Goal: Contribute content

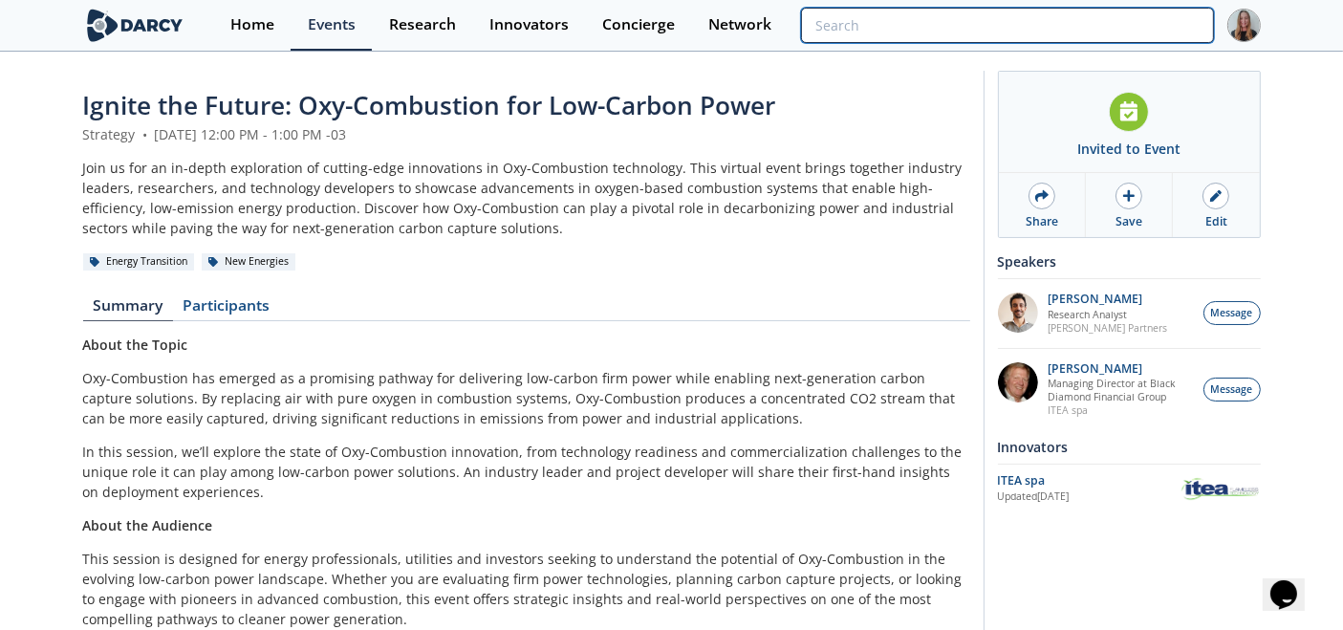
click at [1133, 31] on input "search" at bounding box center [1007, 25] width 412 height 35
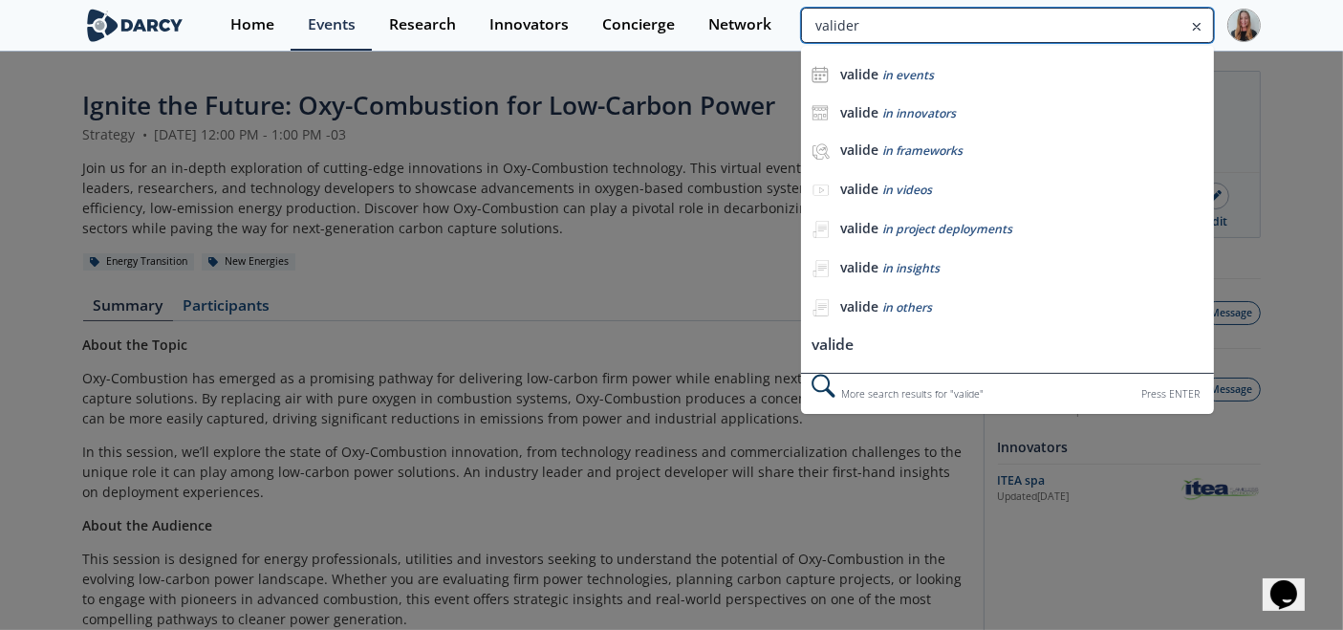
type input "valider"
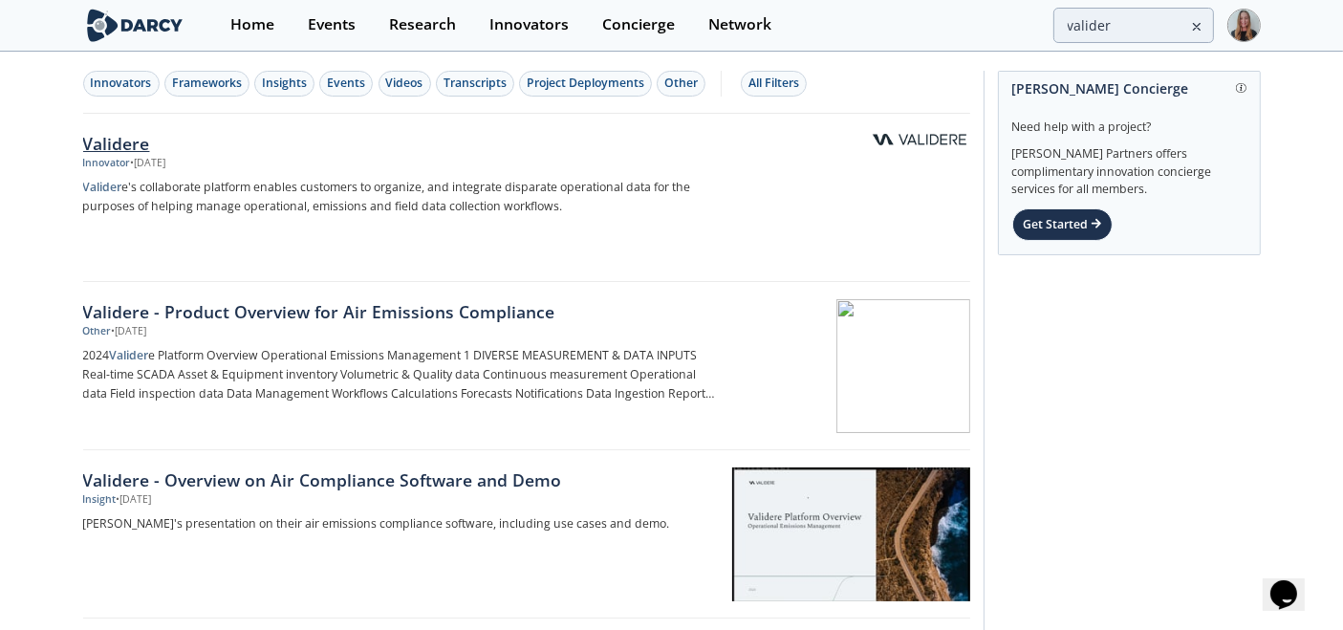
click at [170, 144] on div "Validere" at bounding box center [399, 143] width 633 height 25
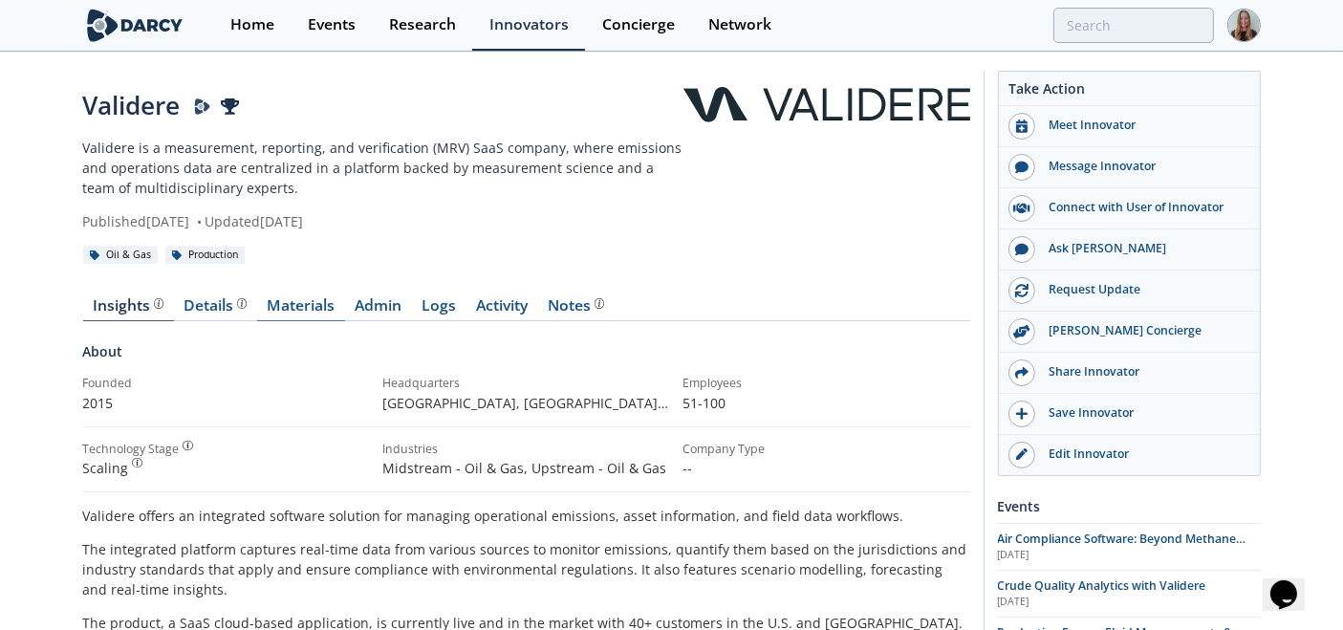
click at [276, 315] on link "Materials" at bounding box center [301, 309] width 88 height 23
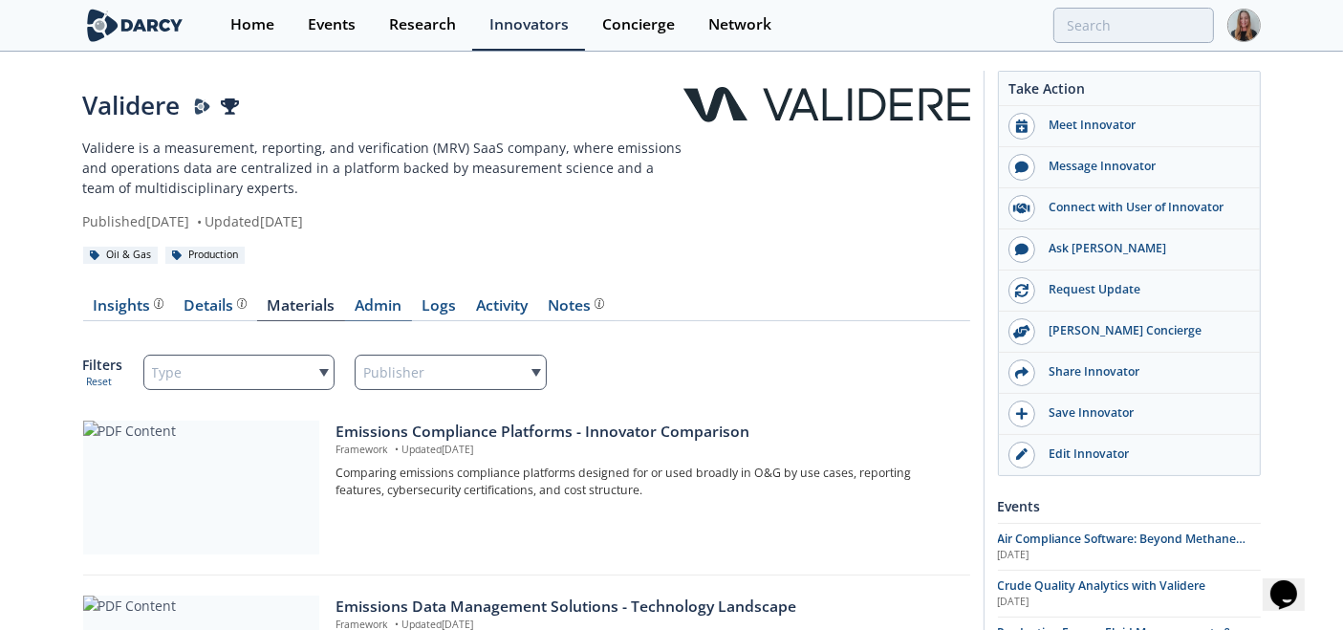
click at [374, 309] on link "Admin" at bounding box center [378, 309] width 67 height 23
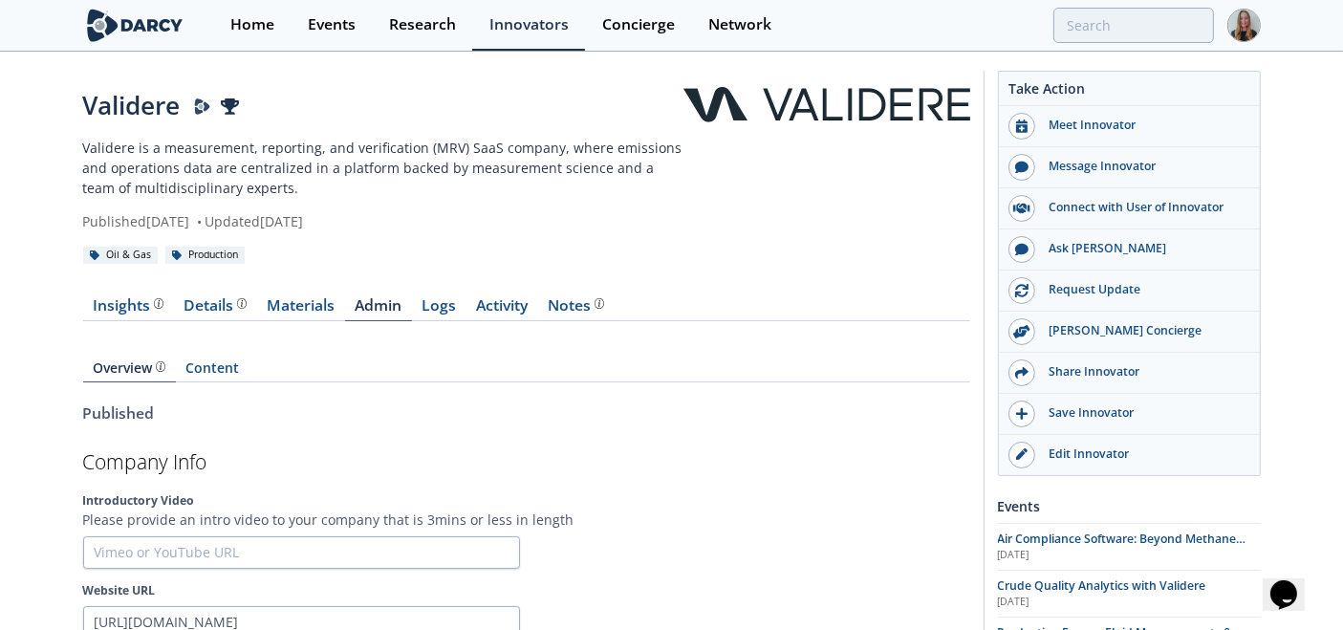
click at [232, 356] on div "Overview Content" at bounding box center [526, 362] width 887 height 54
click at [228, 367] on link "Content" at bounding box center [213, 371] width 74 height 21
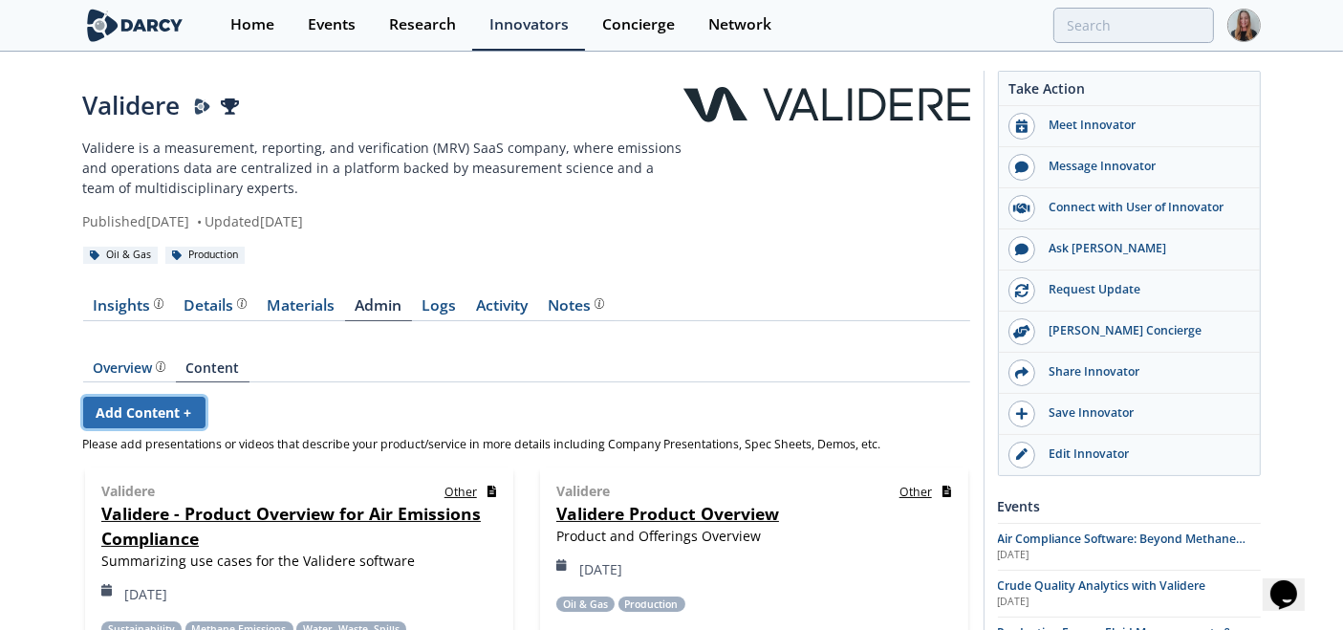
click at [170, 415] on link "Add Content +" at bounding box center [144, 413] width 122 height 32
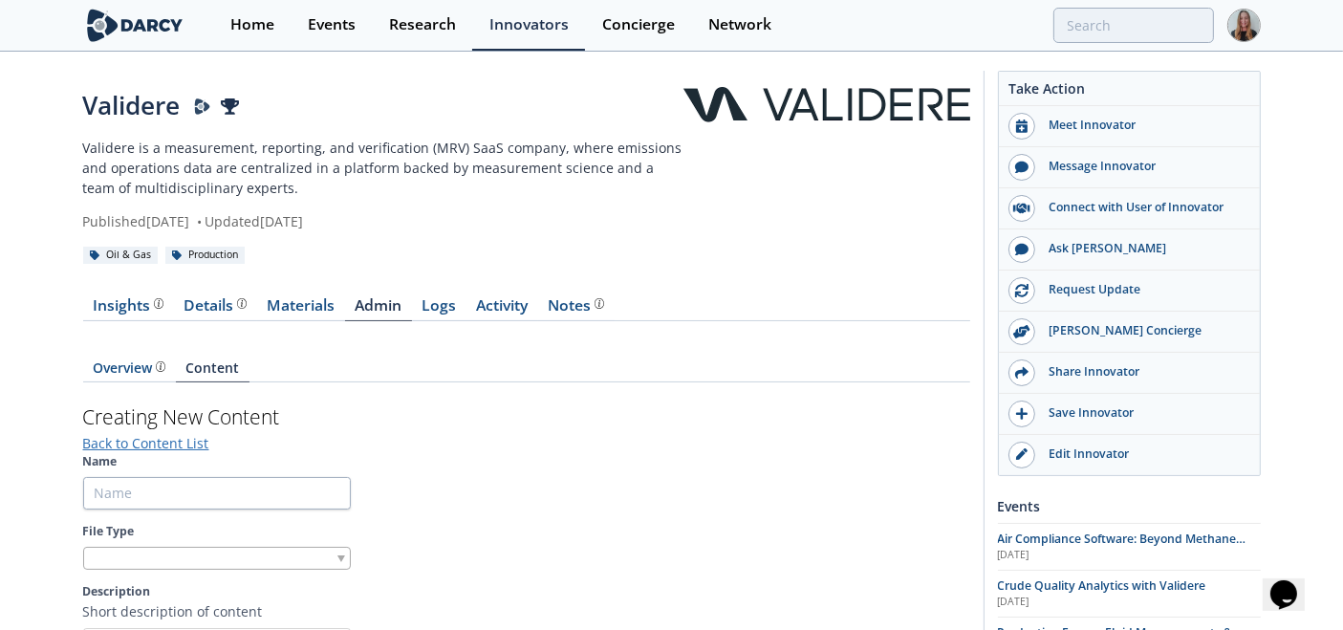
click at [1338, 64] on div "Validere Validere is a measurement, reporting, and verification (MRV) SaaS comp…" at bounding box center [671, 591] width 1343 height 1074
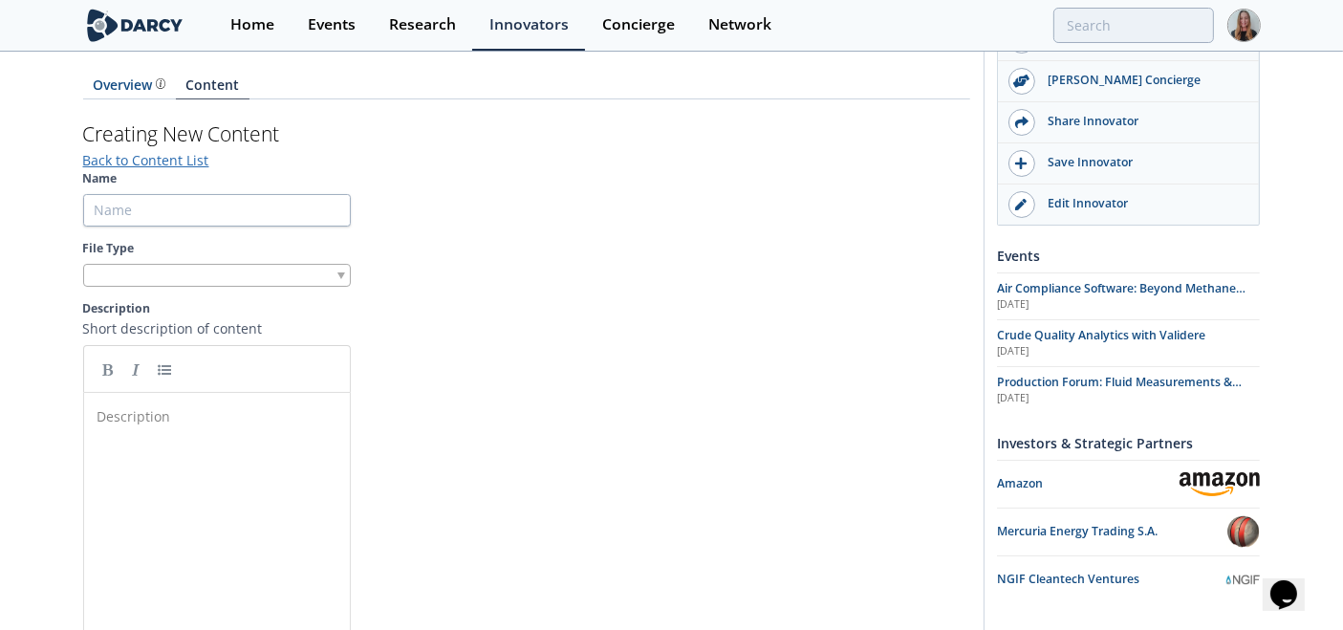
scroll to position [317, 0]
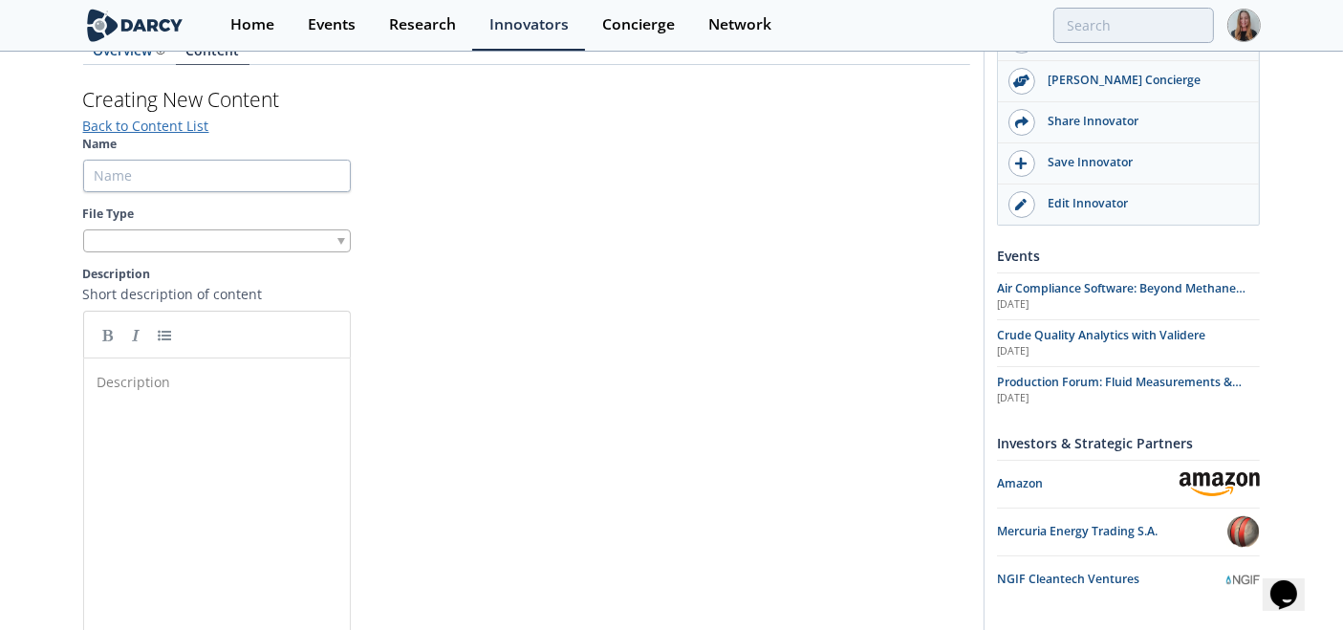
click at [126, 244] on div at bounding box center [217, 241] width 268 height 24
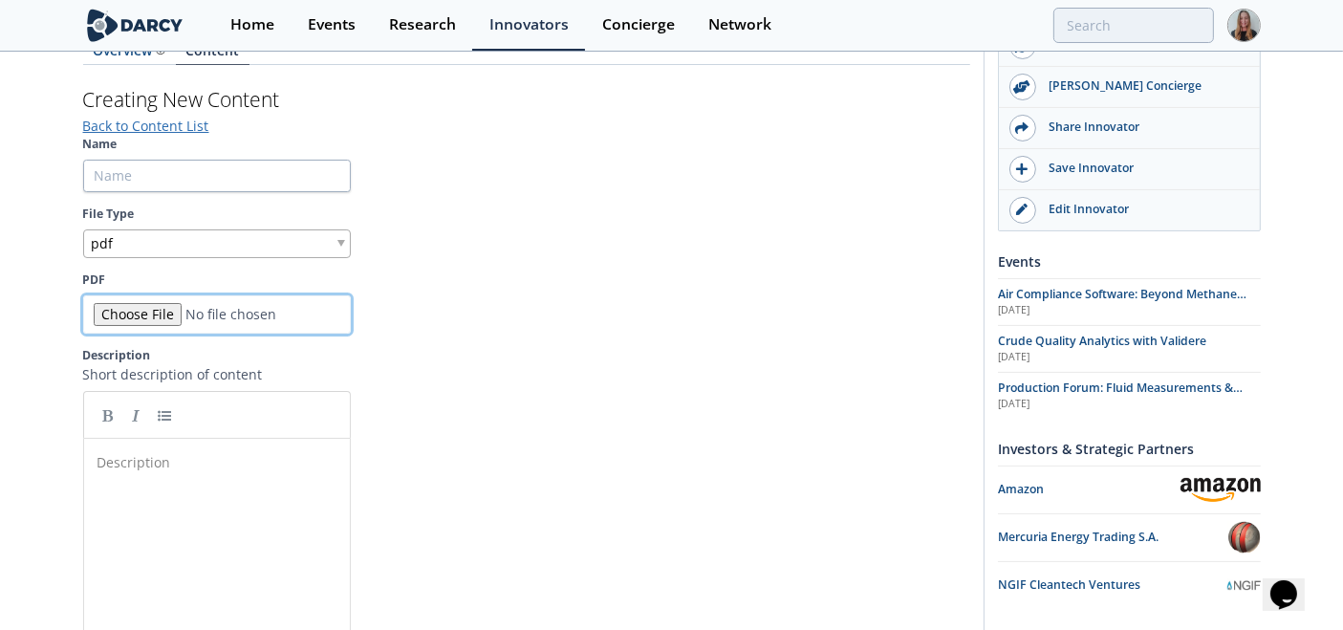
click at [119, 296] on input "PDF" at bounding box center [217, 314] width 268 height 38
type input "C:\fakepath\Validere - Use cases overview .pdf"
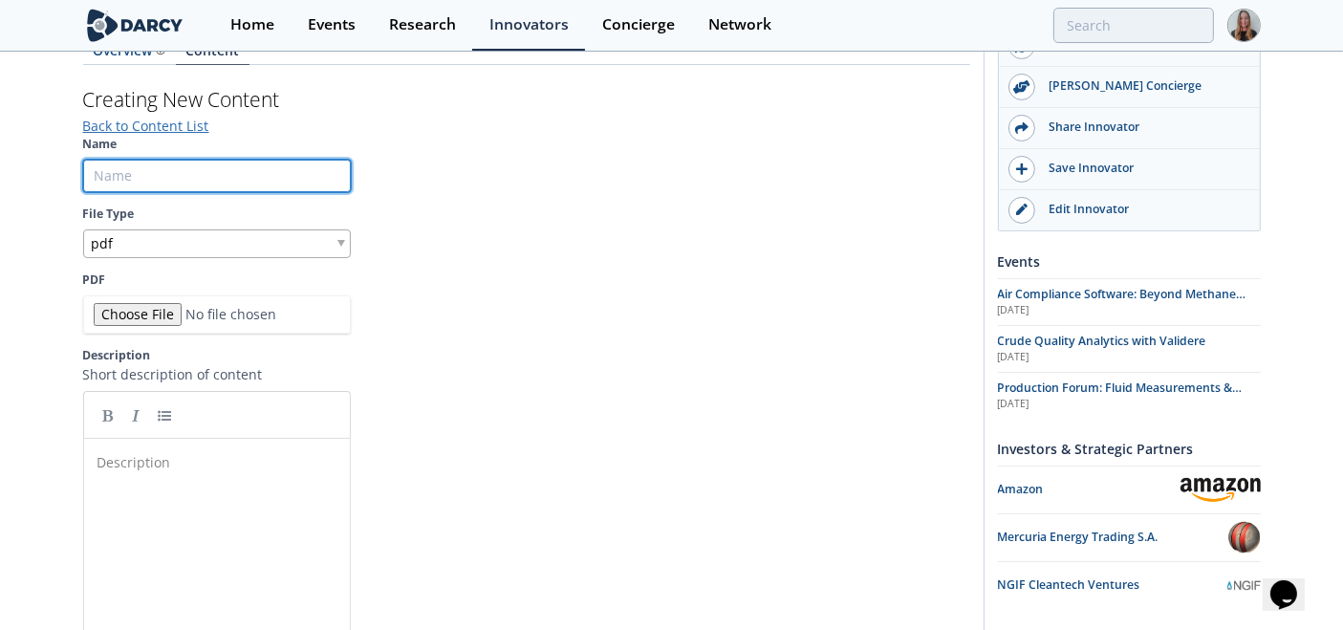
click at [142, 175] on input "Name" at bounding box center [217, 176] width 268 height 33
paste input "Validere Energy Intelligence Platform – Use Cases for Compliance, Emissions, an…"
drag, startPoint x: 195, startPoint y: 178, endPoint x: -35, endPoint y: 175, distance: 230.4
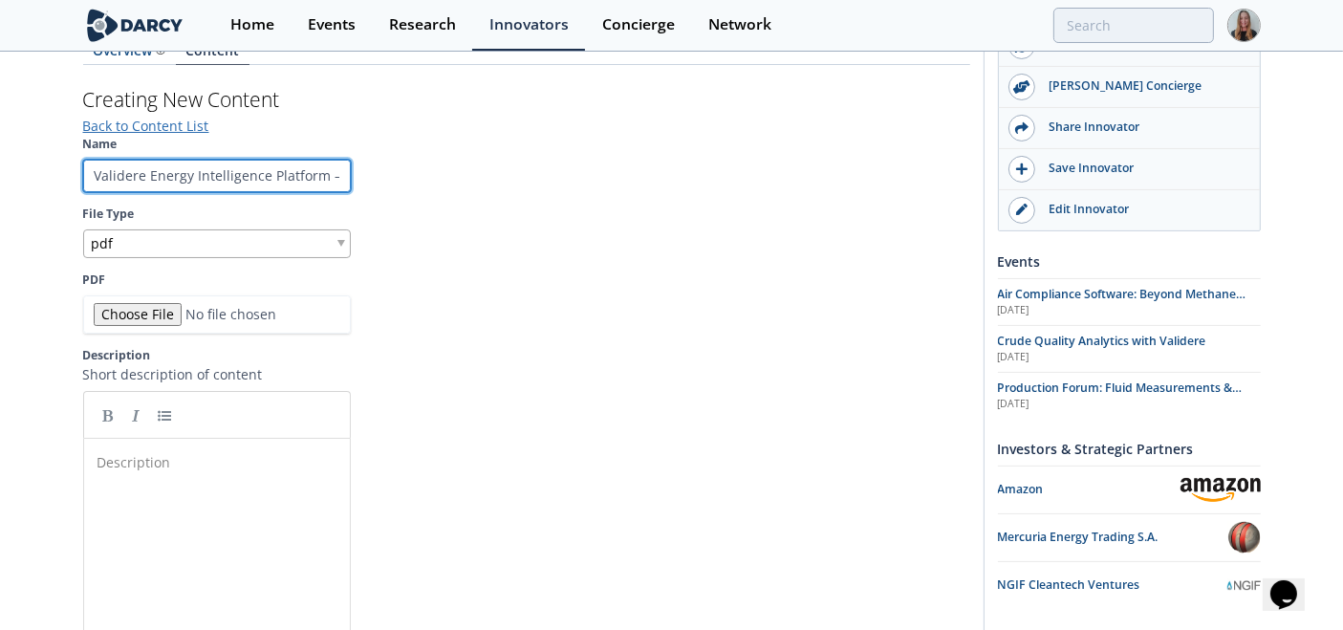
click at [217, 164] on input "Validere Energy Intelligence Platform – Use Cases for Compliance, Emissions, an…" at bounding box center [217, 176] width 268 height 33
click at [265, 167] on input "Validere Energy Intelligence Platform – Use Cases for Compliance, Emissions, an…" at bounding box center [217, 176] width 268 height 33
drag, startPoint x: 152, startPoint y: 170, endPoint x: 300, endPoint y: 171, distance: 148.2
click at [300, 171] on input "Validere Energy Intelligence Platform – Use Cases for Compliance, Emissions, an…" at bounding box center [217, 176] width 268 height 33
type input "Validere – Use Cases for Compliance, Emissions, and Asset Management"
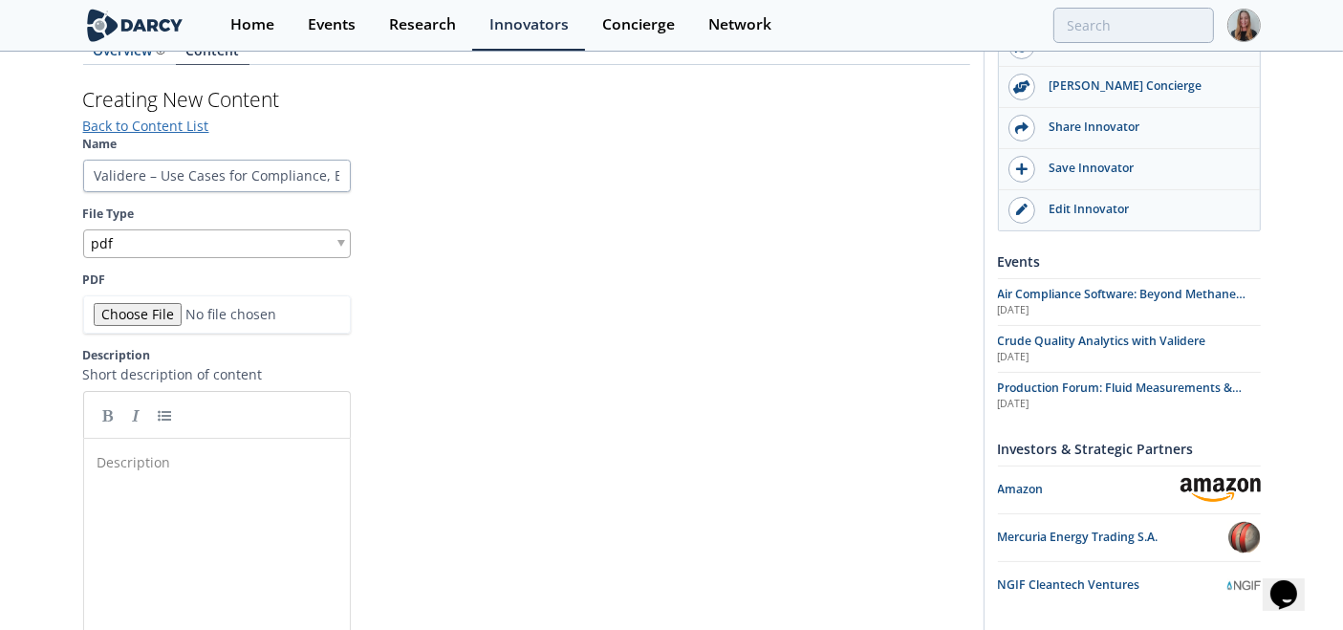
click at [251, 574] on div "Description ​" at bounding box center [231, 606] width 275 height 316
click at [218, 460] on pre "​" at bounding box center [226, 462] width 264 height 20
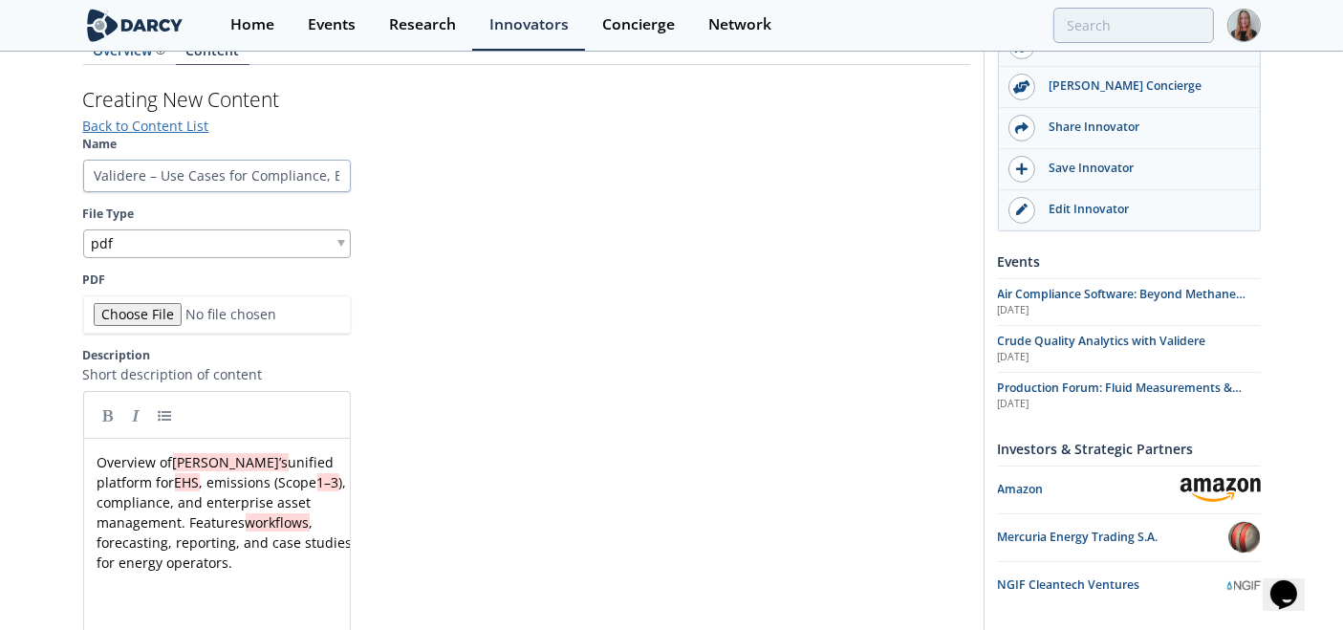
scroll to position [618, 0]
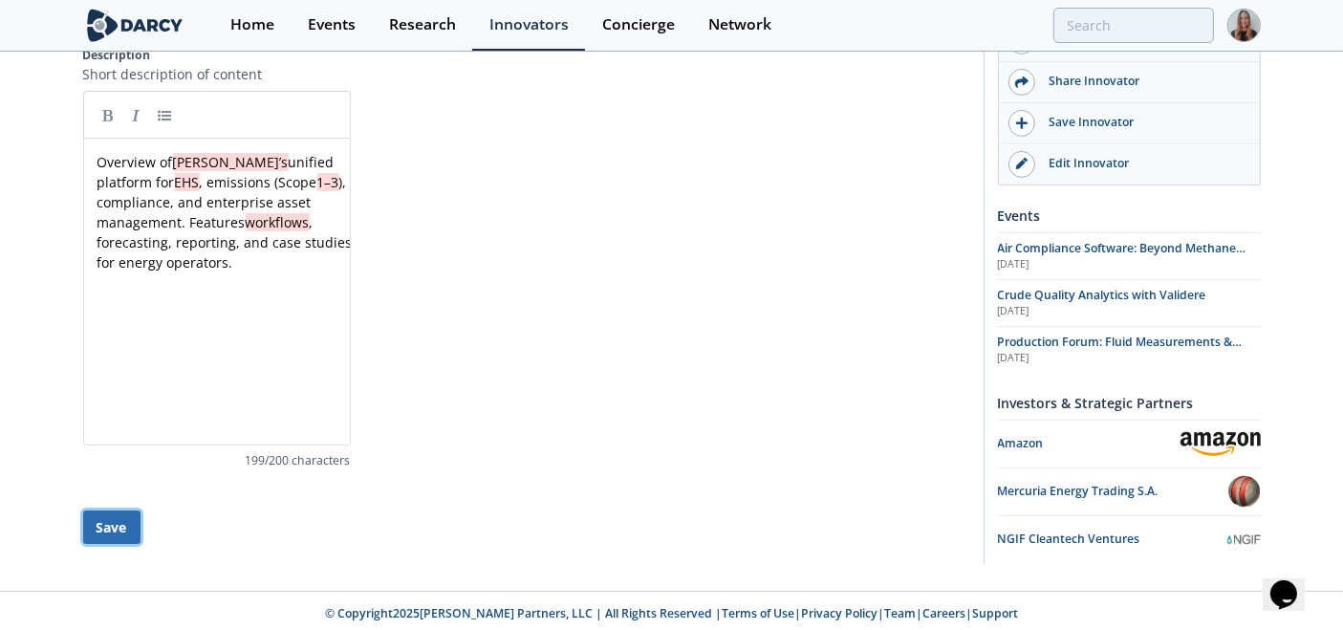
click at [104, 523] on button "Save" at bounding box center [111, 527] width 57 height 33
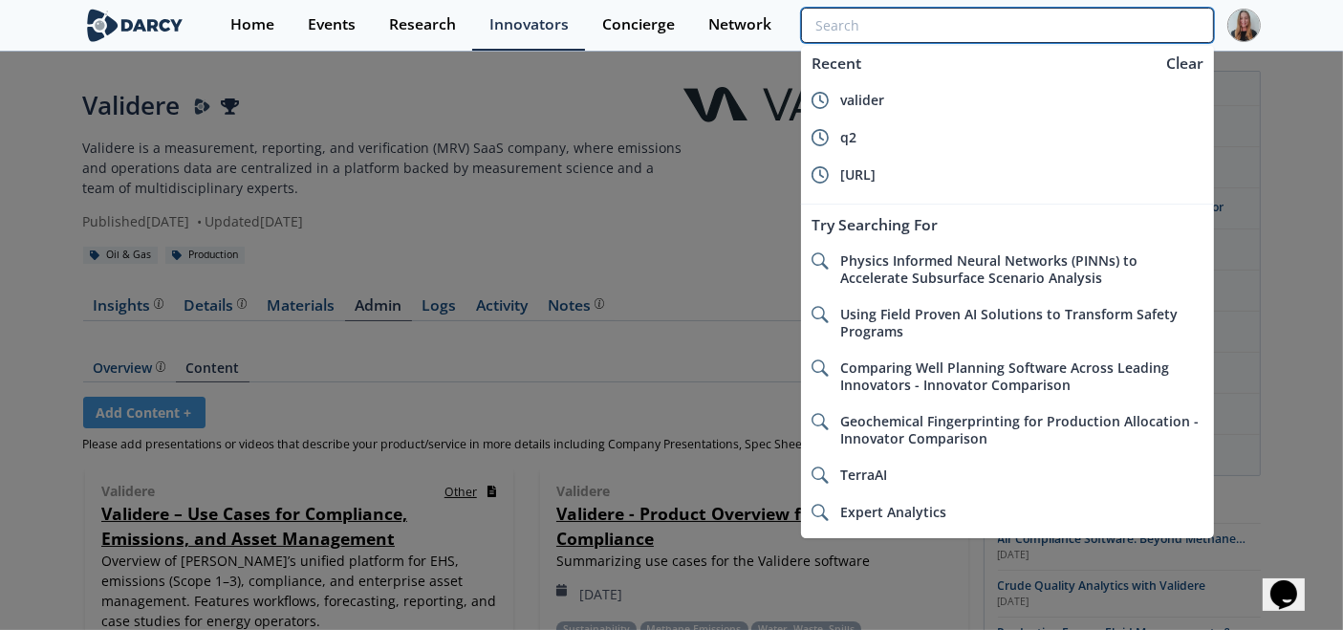
click at [1062, 36] on input "search" at bounding box center [1007, 25] width 412 height 35
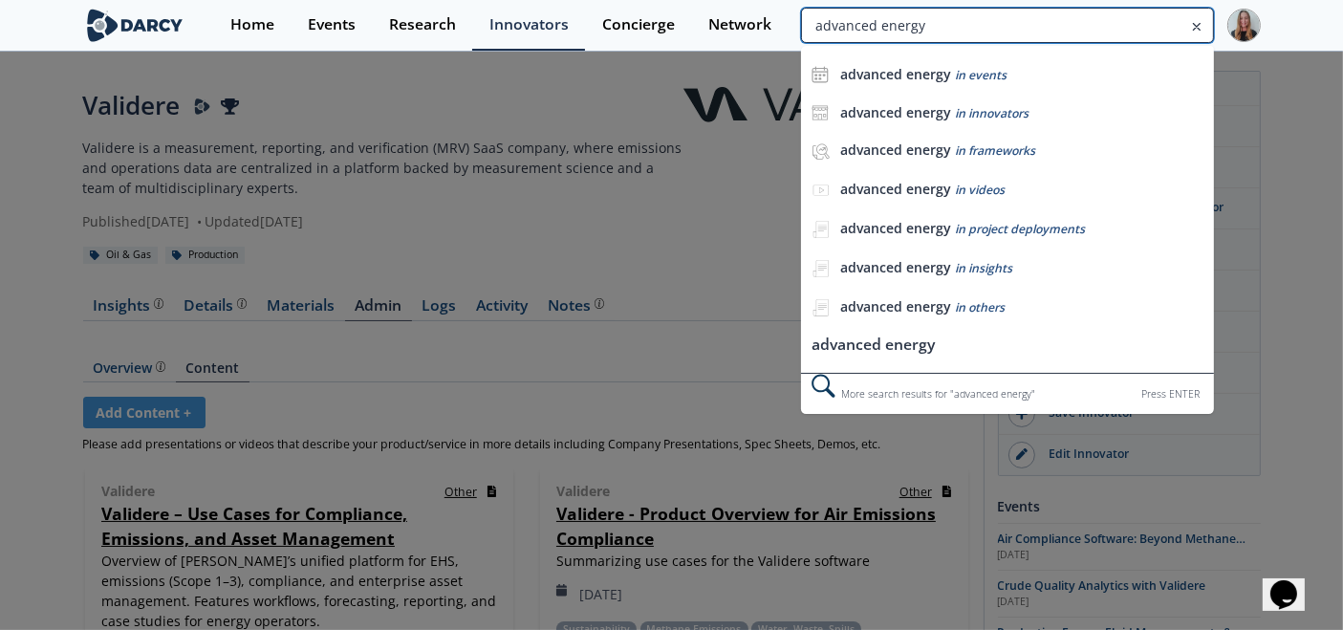
type input "advanced energy"
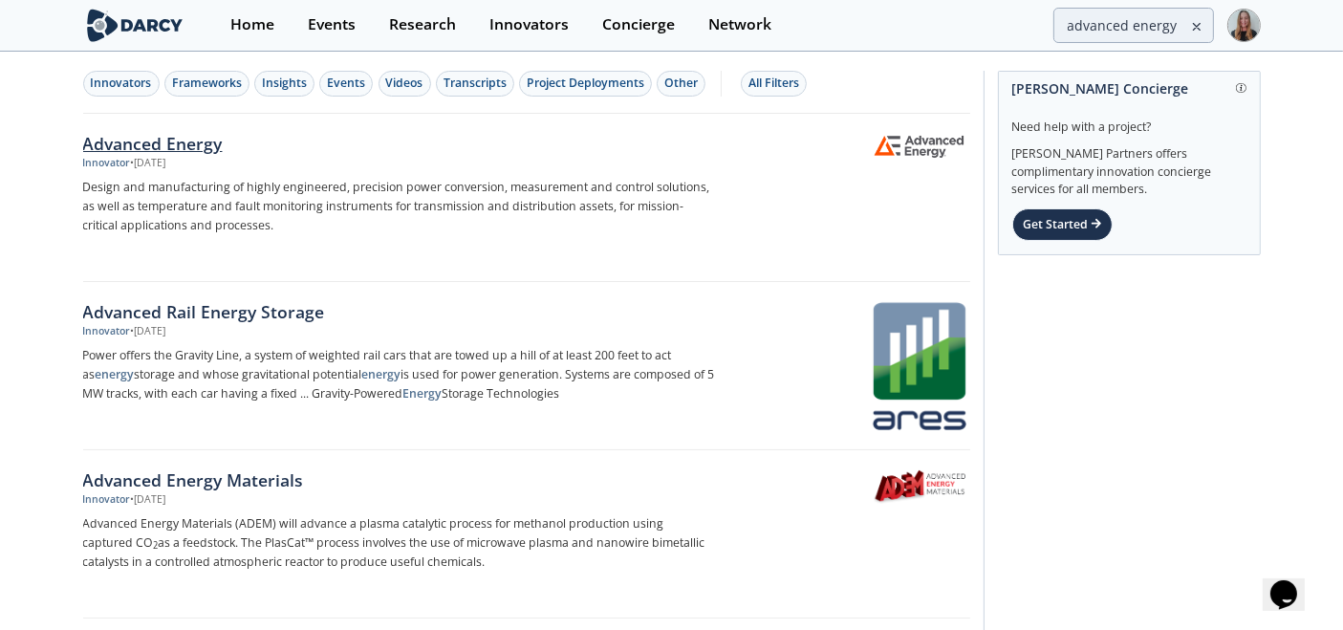
click at [160, 157] on div "• [DATE]" at bounding box center [148, 163] width 35 height 15
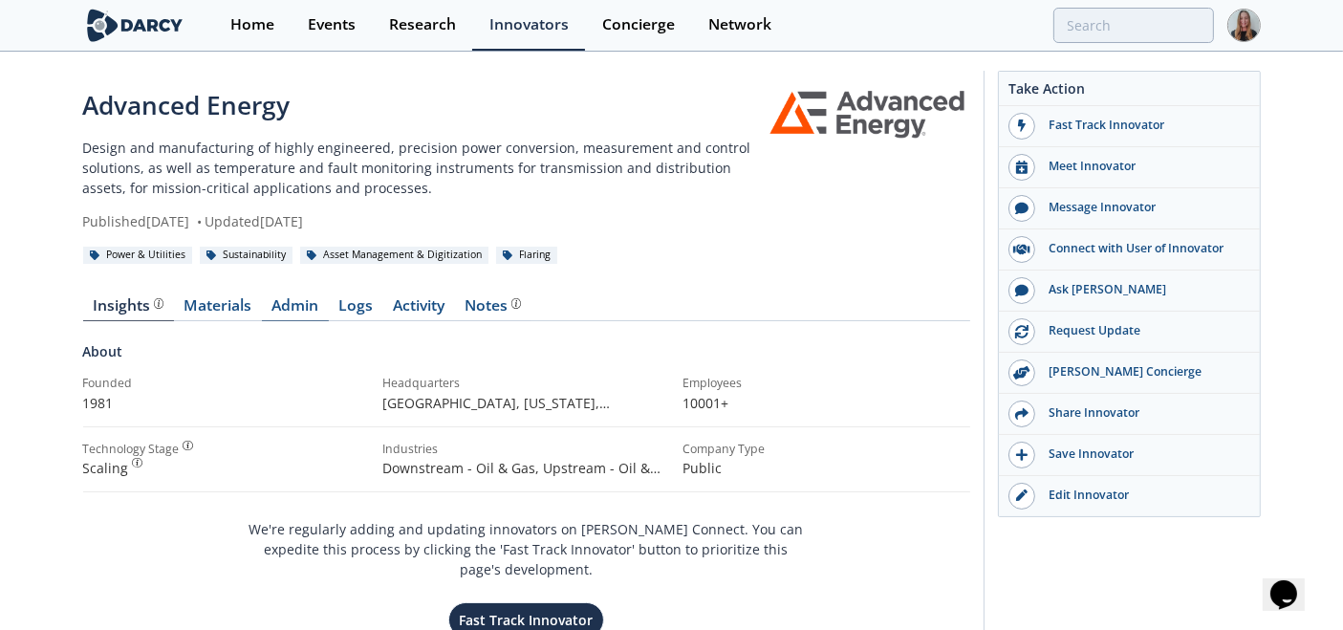
click at [306, 316] on link "Admin" at bounding box center [295, 309] width 67 height 23
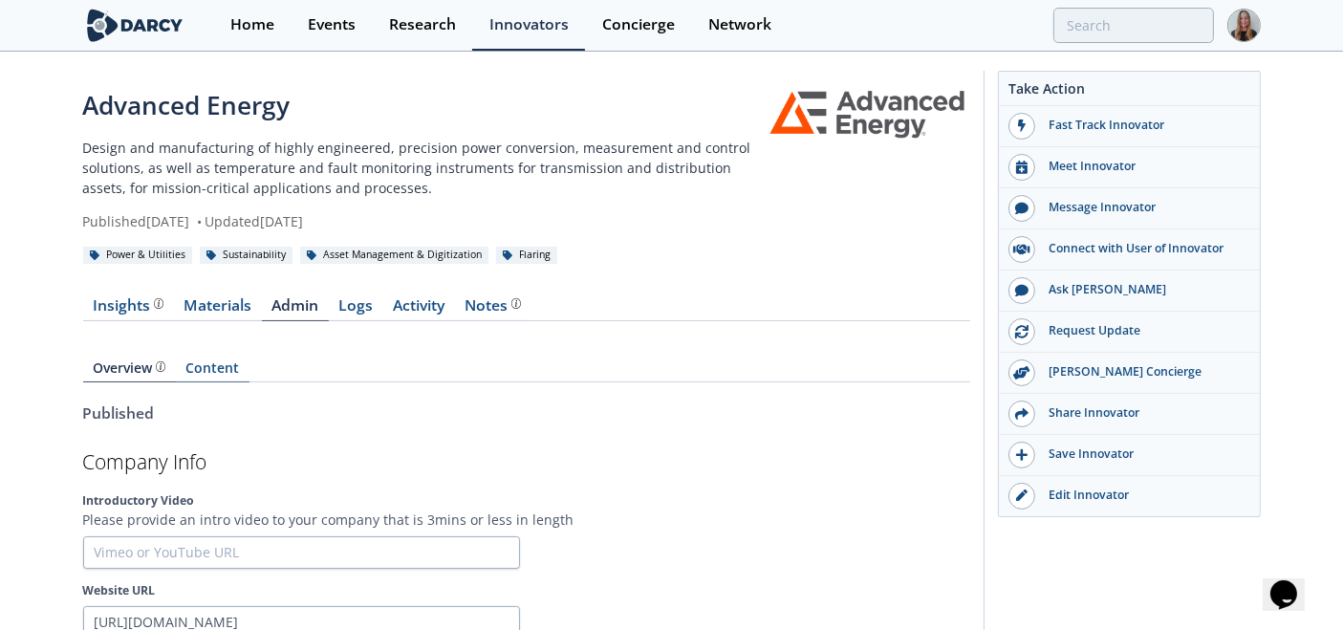
click at [207, 374] on link "Content" at bounding box center [213, 371] width 74 height 21
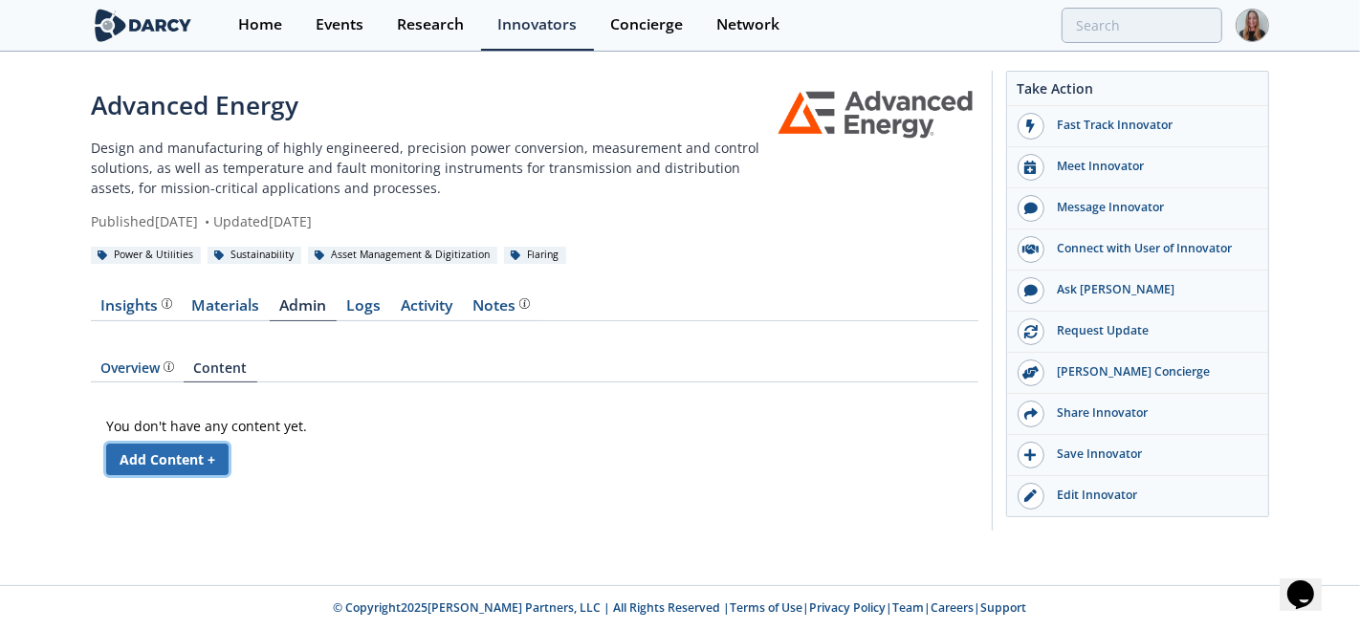
click at [182, 465] on link "Add Content +" at bounding box center [167, 460] width 122 height 32
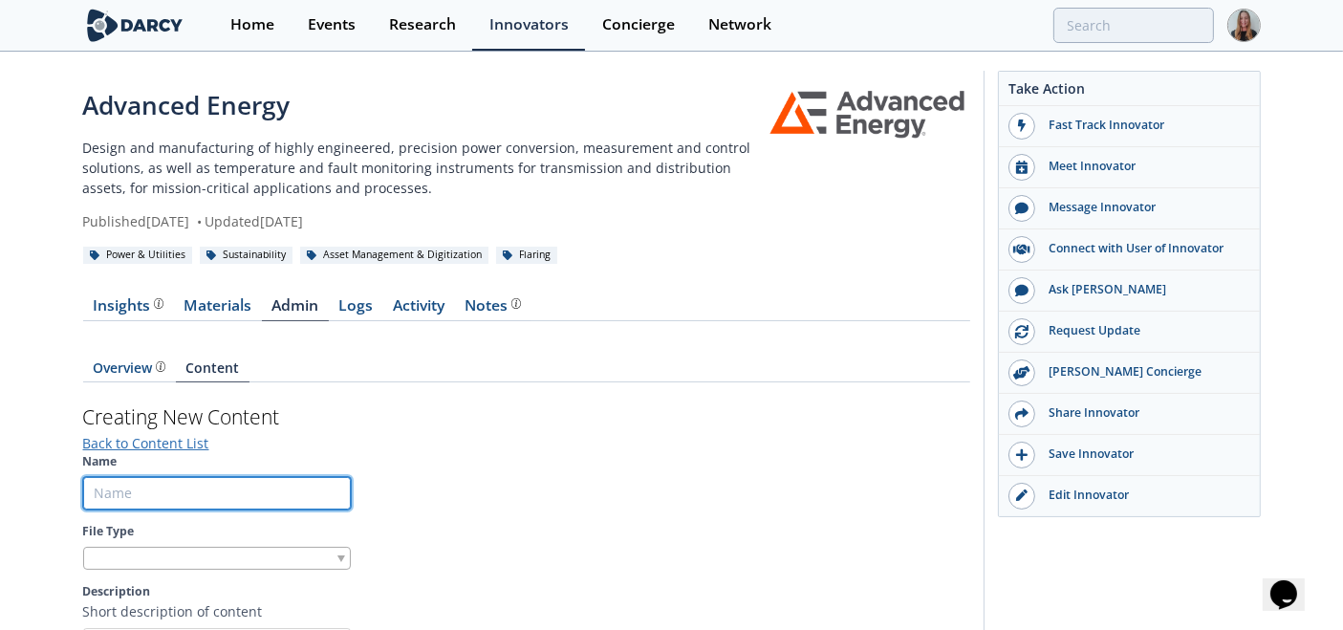
click at [227, 479] on input "Name" at bounding box center [217, 493] width 268 height 33
paste input "Infrared Thermal Imaging for Flare Monitoring in [MEDICAL_DATA] Processing"
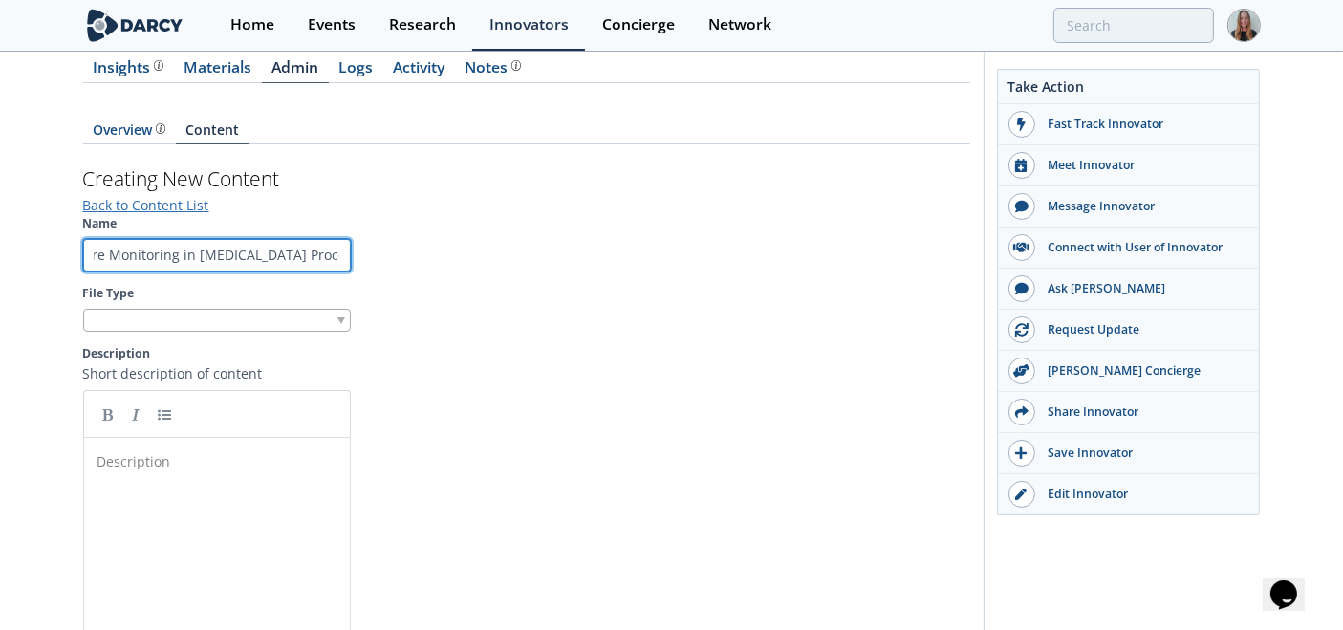
scroll to position [240, 0]
type input "Infrared Thermal Imaging for Flare Monitoring in [MEDICAL_DATA] Processing"
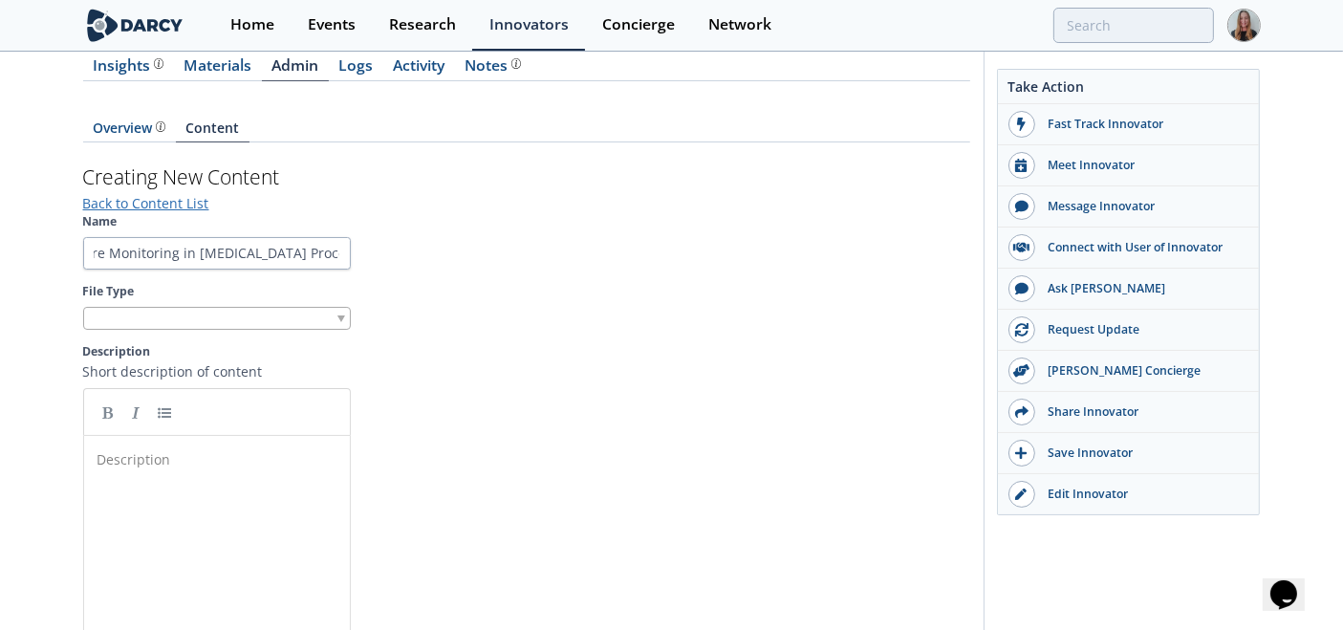
click at [212, 301] on div "File Type" at bounding box center [217, 307] width 268 height 48
drag, startPoint x: 184, startPoint y: 326, endPoint x: 170, endPoint y: 339, distance: 18.9
click at [183, 326] on div at bounding box center [217, 319] width 268 height 24
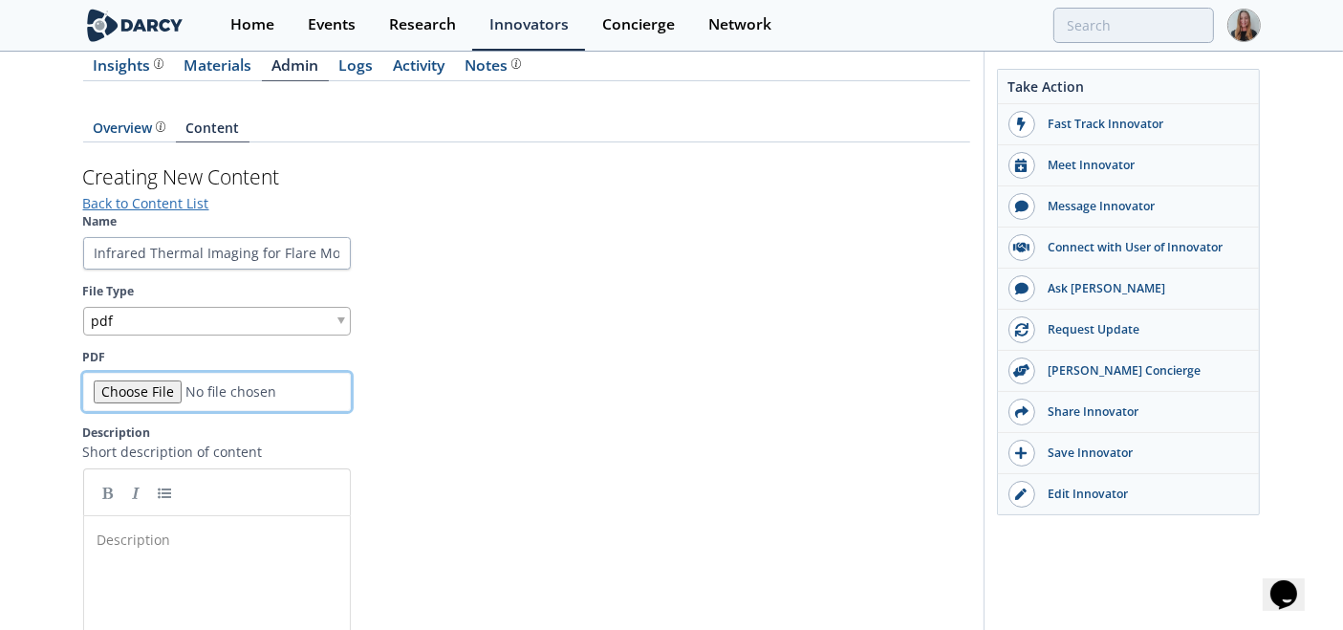
click at [148, 396] on input "PDF" at bounding box center [217, 392] width 268 height 38
type input "C:\fakepath\Advanced Energy- FlareSpection [MEDICAL_DATA] Article (1).pdf"
drag, startPoint x: 230, startPoint y: 555, endPoint x: 524, endPoint y: 512, distance: 296.5
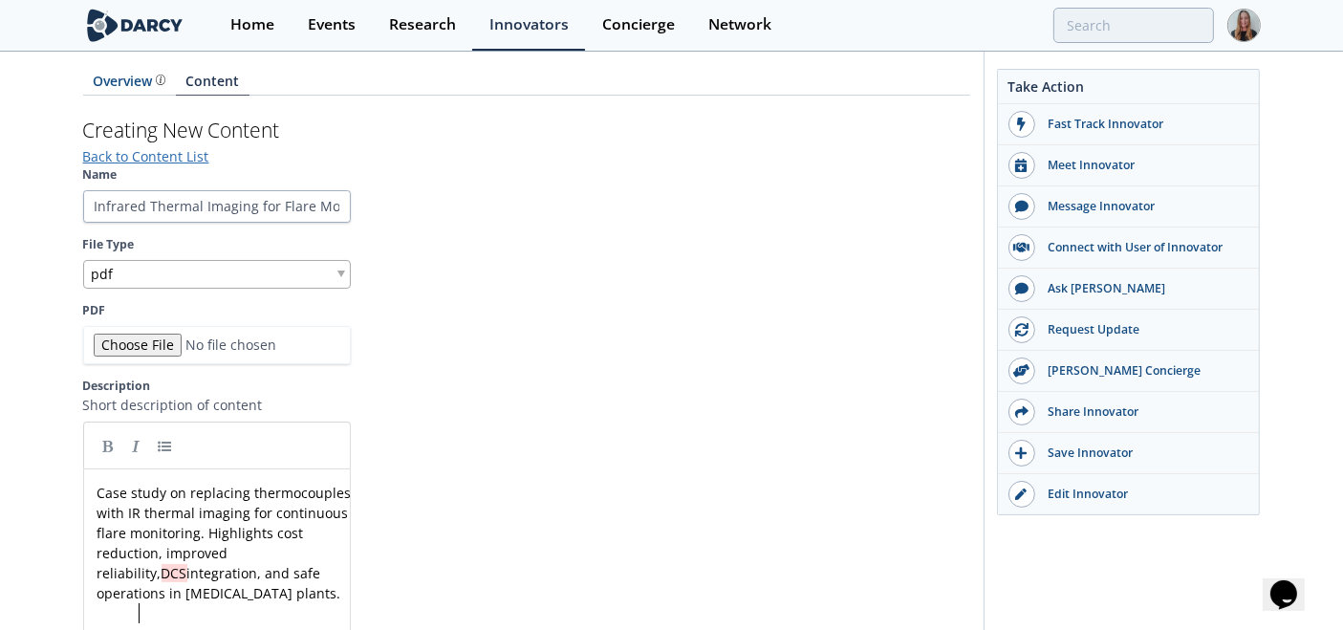
scroll to position [531, 0]
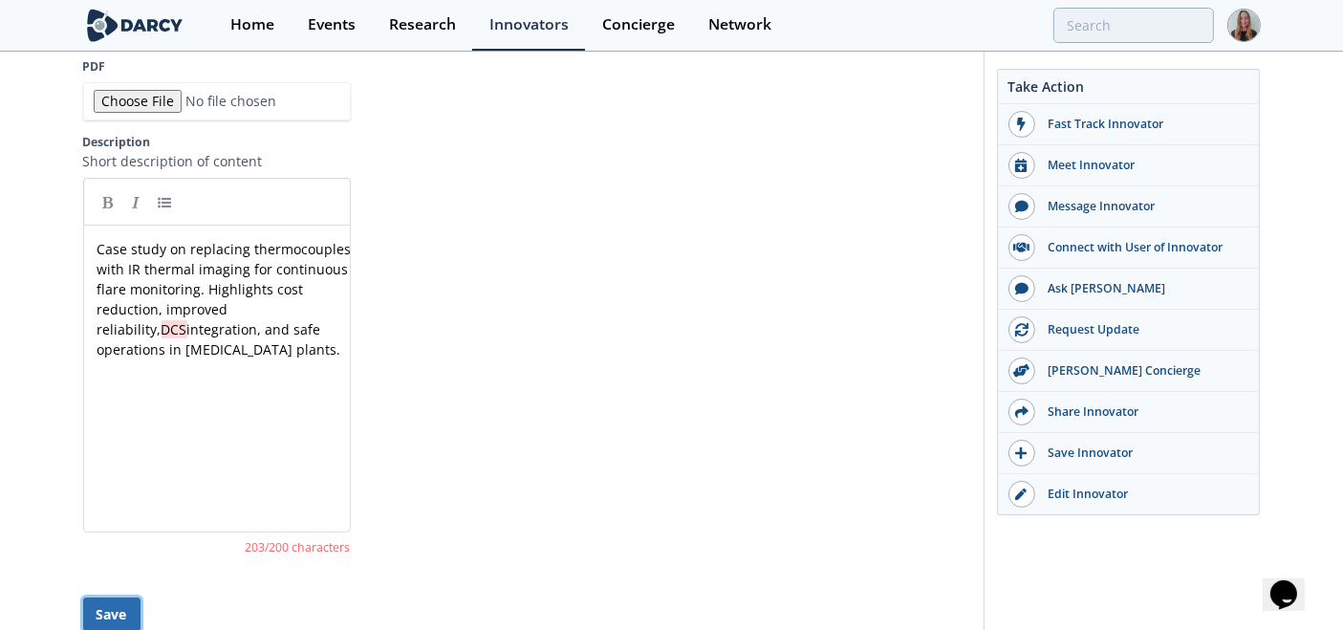
click at [122, 598] on button "Save" at bounding box center [111, 614] width 57 height 33
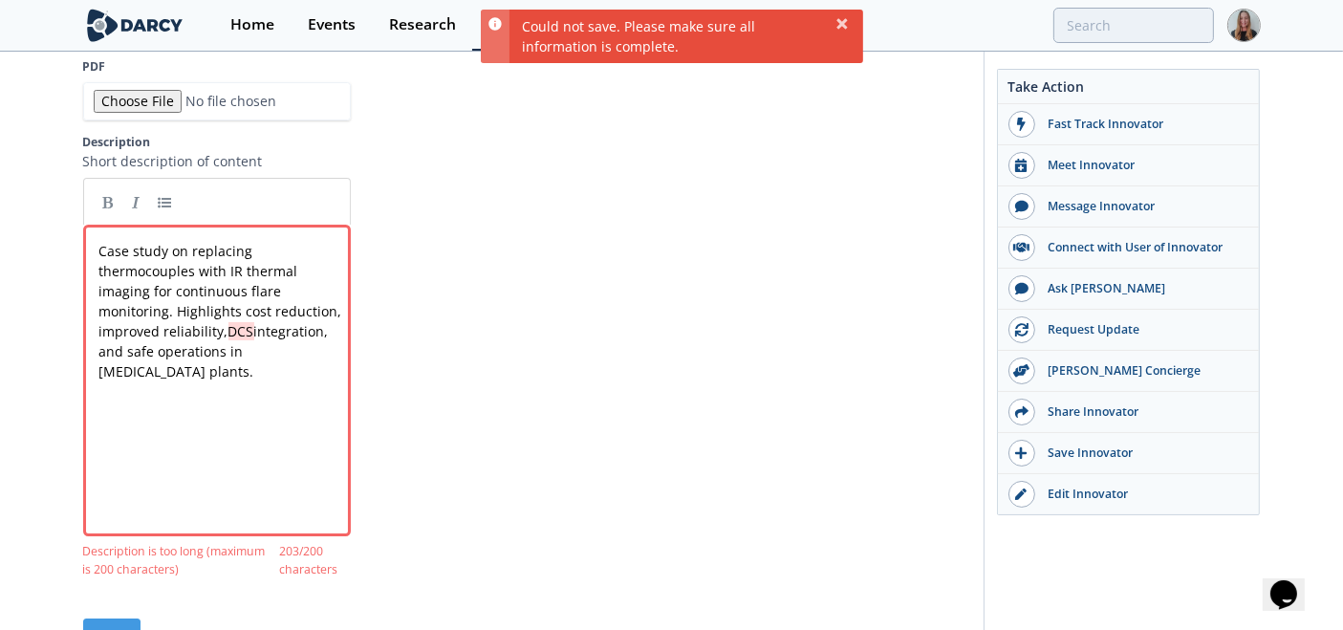
click at [272, 422] on div "xxxxxxxxxx Case study on replacing thermocouples with IR thermal imaging for co…" at bounding box center [232, 395] width 272 height 316
click at [190, 298] on div "xxxxxxxxxx Case study on replacing thermocouples with IR thermal imaging for co…" at bounding box center [226, 311] width 260 height 141
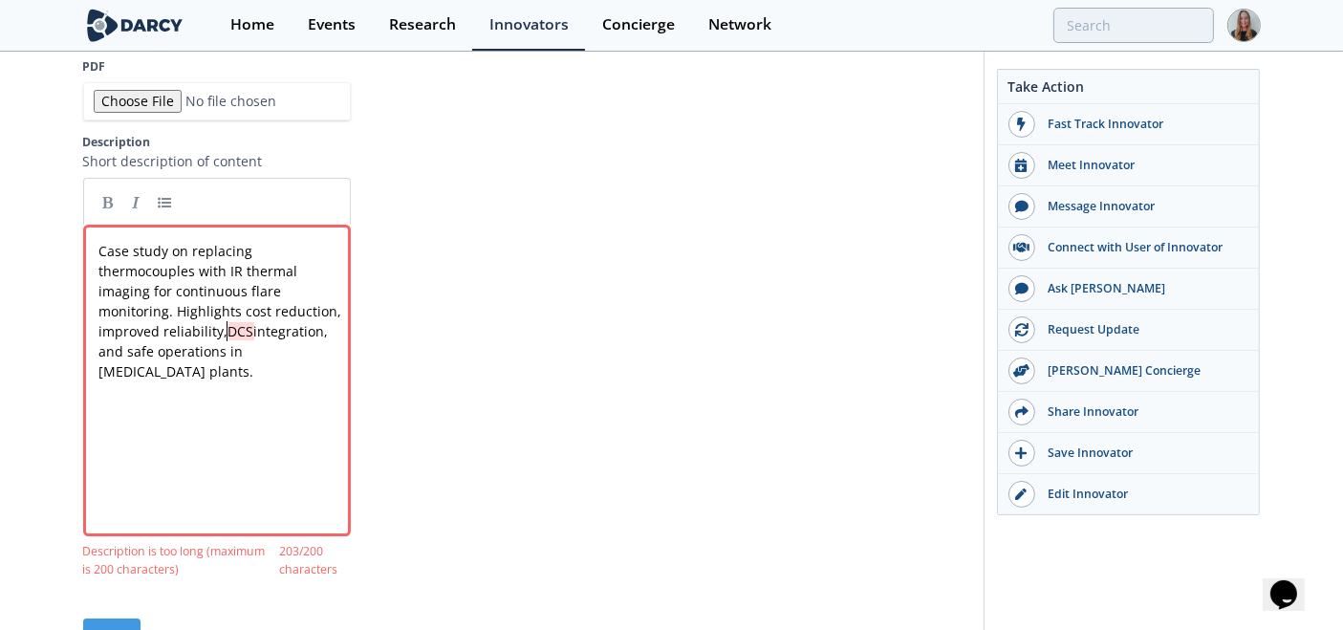
type textarea "DCS"
drag, startPoint x: 227, startPoint y: 332, endPoint x: 253, endPoint y: 331, distance: 26.8
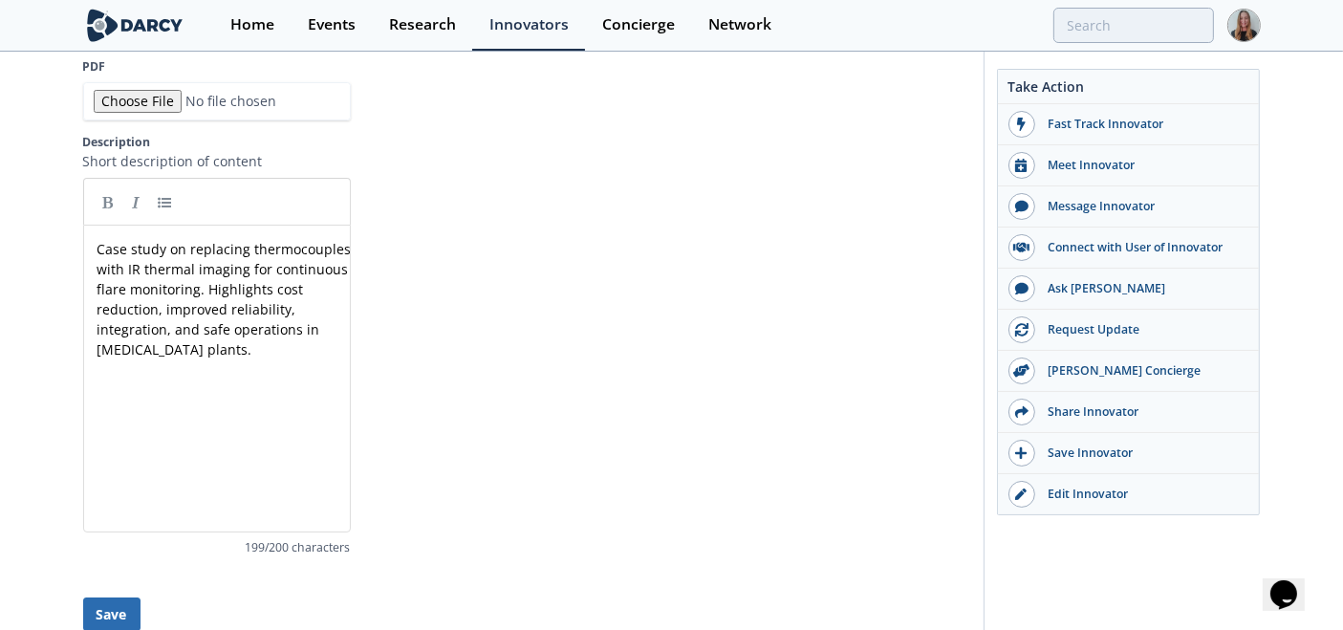
click at [112, 585] on form "Name Infrared Thermal Imaging for Flare Monitoring in [MEDICAL_DATA] Processing…" at bounding box center [526, 277] width 887 height 708
click at [115, 602] on button "Save" at bounding box center [111, 614] width 57 height 33
click at [104, 602] on button "Save" at bounding box center [111, 614] width 57 height 33
